Goal: Find specific page/section: Find specific page/section

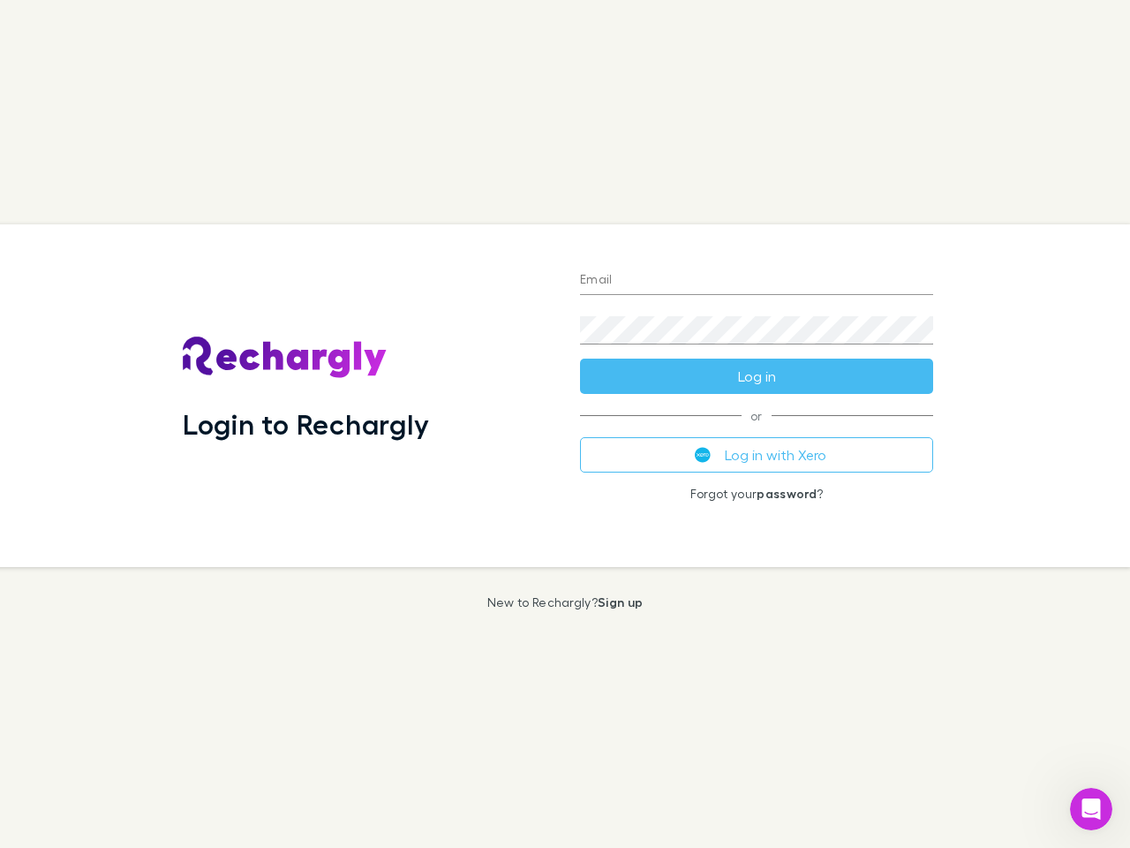
click at [565, 424] on div "Login to Rechargly" at bounding box center [367, 395] width 397 height 343
click at [757, 281] on input "Email" at bounding box center [756, 281] width 353 height 28
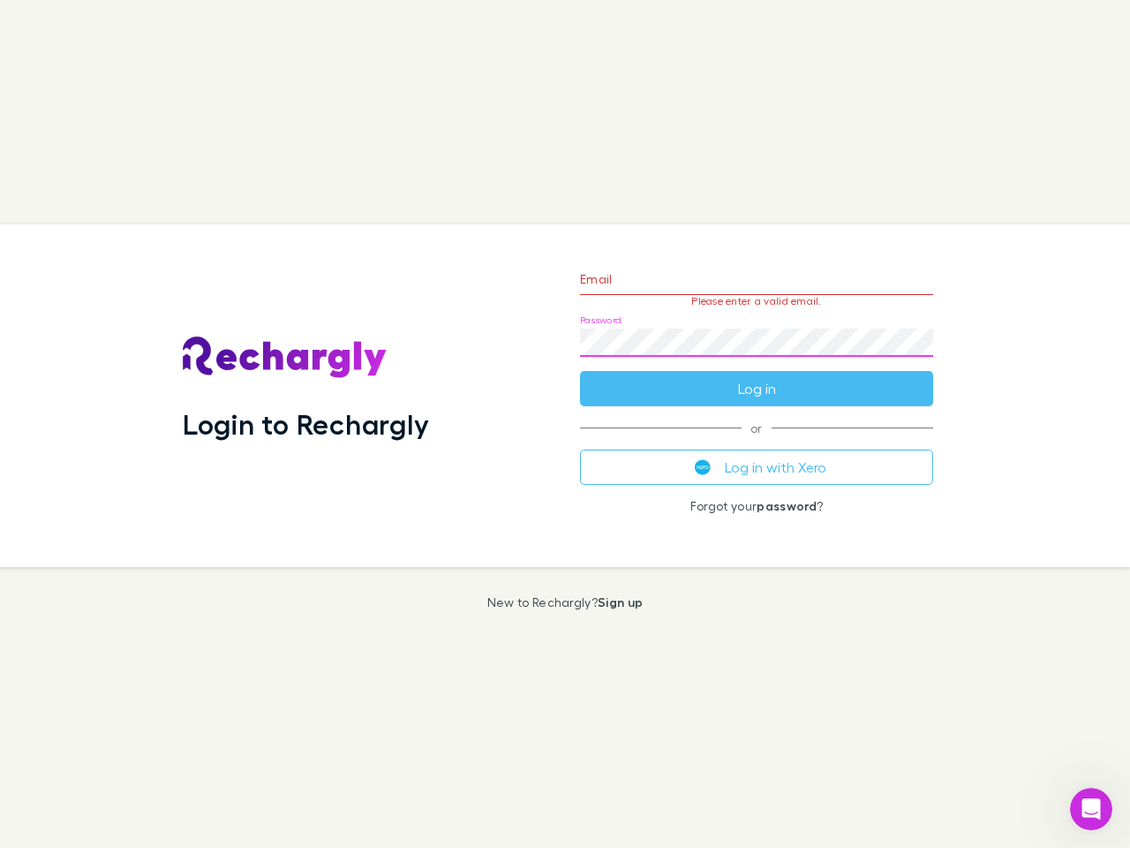
click at [757, 376] on form "Email Please enter a valid email. Password Log in" at bounding box center [756, 330] width 353 height 154
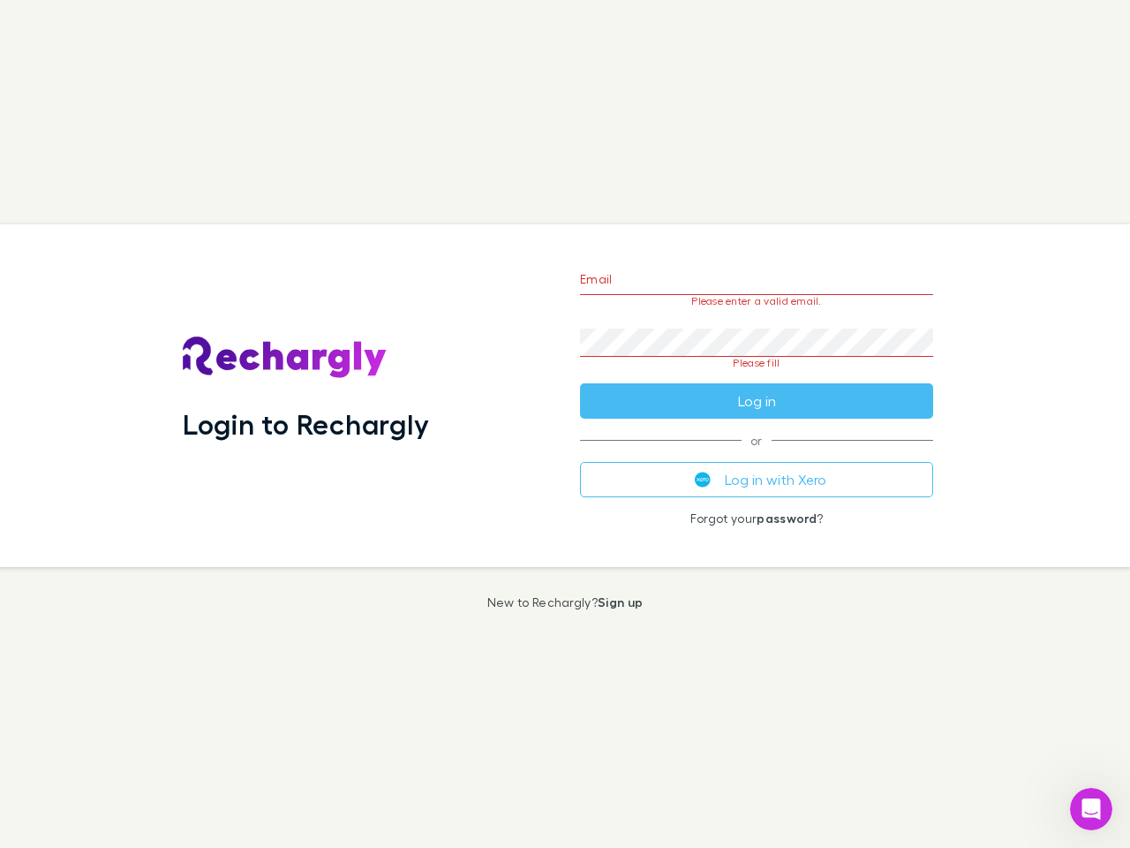
click at [757, 455] on div "Email Please enter a valid email. Password Please fill Log in or Log in with Xe…" at bounding box center [756, 395] width 381 height 343
click at [1091, 809] on icon "Open Intercom Messenger" at bounding box center [1091, 809] width 29 height 29
